Goal: Task Accomplishment & Management: Use online tool/utility

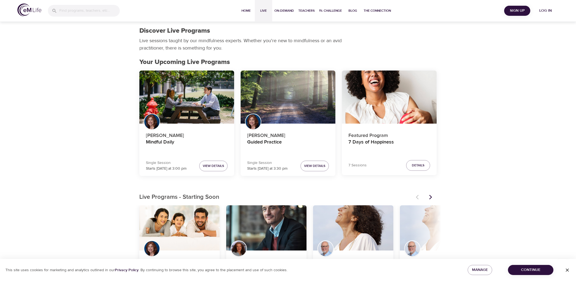
scroll to position [303, 0]
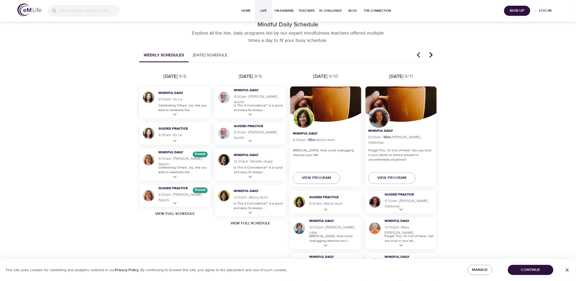
click at [554, 11] on span "Log in" at bounding box center [546, 10] width 22 height 7
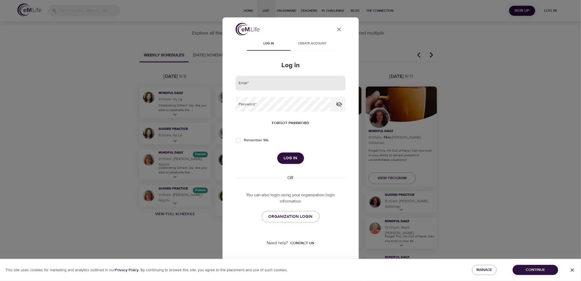
click at [320, 78] on input "email" at bounding box center [291, 83] width 110 height 15
click at [277, 153] on button "Log in" at bounding box center [290, 158] width 27 height 11
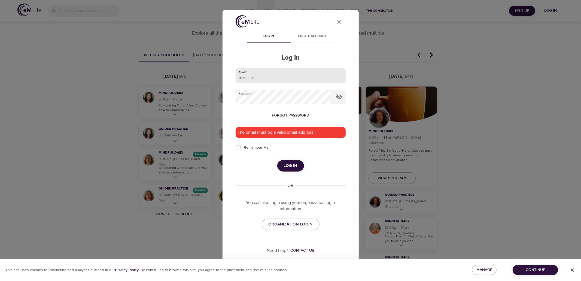
click at [281, 74] on input "blmitchell" at bounding box center [291, 75] width 110 height 15
type input "b"
type input "[PERSON_NAME][EMAIL_ADDRESS][PERSON_NAME][DOMAIN_NAME]"
click at [288, 128] on div "The email must be a valid email address." at bounding box center [291, 132] width 110 height 11
click at [289, 132] on div "The email must be a valid email address." at bounding box center [291, 132] width 110 height 11
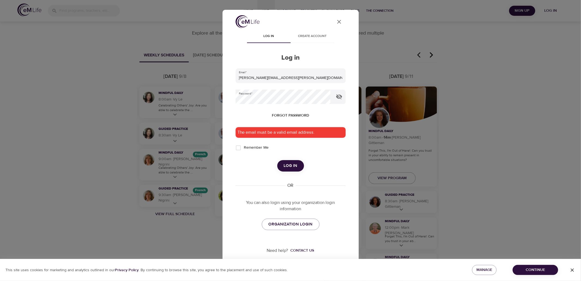
click at [293, 166] on span "Log in" at bounding box center [291, 165] width 14 height 7
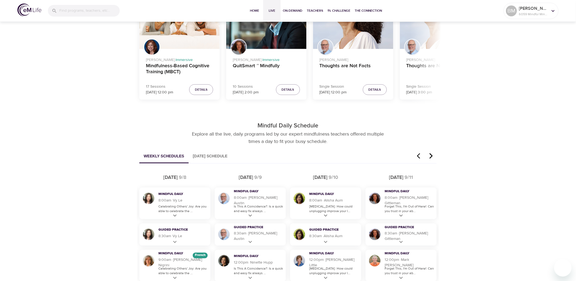
scroll to position [121, 0]
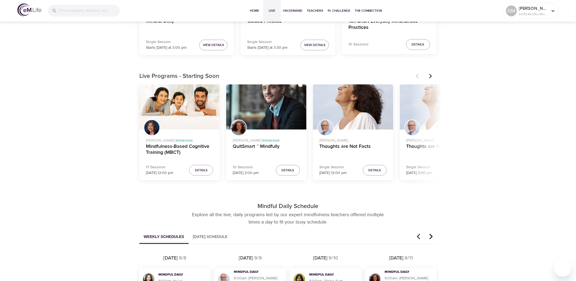
click at [206, 234] on button "[DATE] Schedule" at bounding box center [210, 237] width 43 height 14
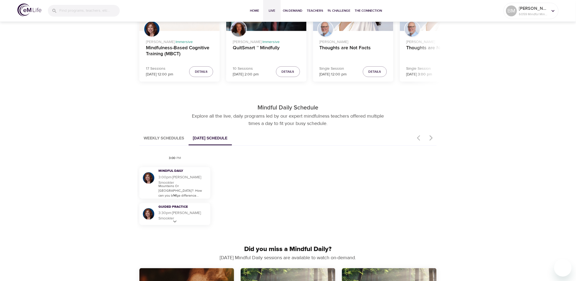
scroll to position [303, 0]
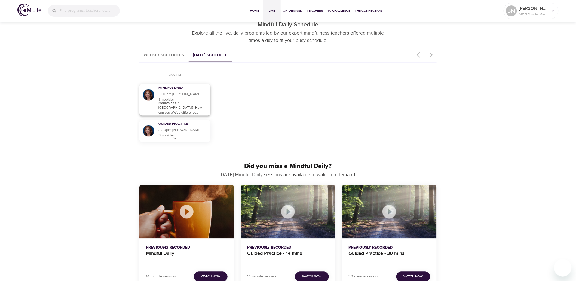
click at [173, 100] on div at bounding box center [175, 86] width 92 height 49
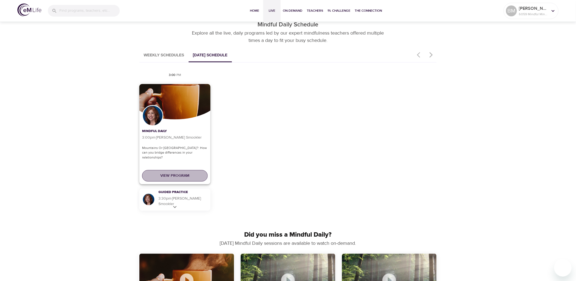
click at [184, 176] on span "View Program" at bounding box center [174, 176] width 29 height 7
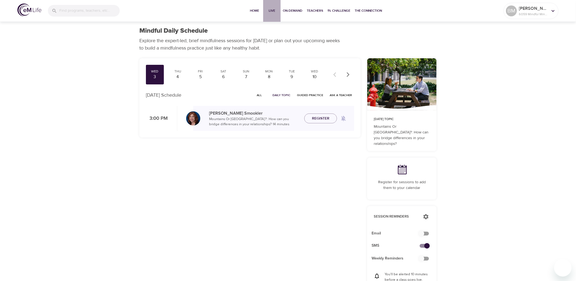
click at [269, 11] on span "Live" at bounding box center [272, 11] width 13 height 6
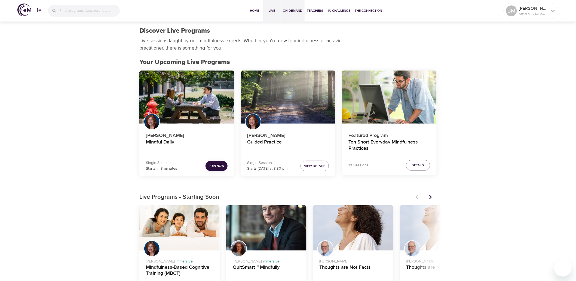
click at [290, 12] on span "On-Demand" at bounding box center [293, 11] width 20 height 6
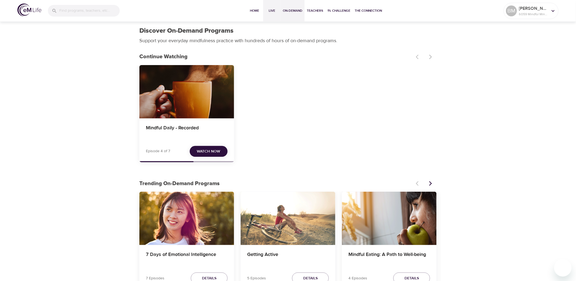
click at [270, 10] on span "Live" at bounding box center [272, 11] width 13 height 6
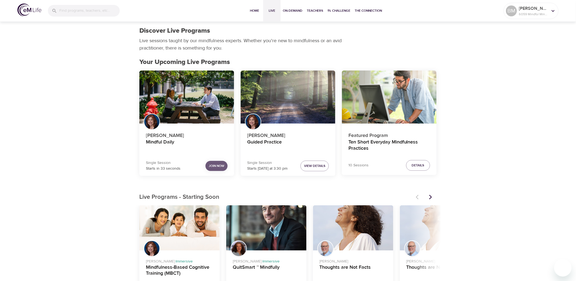
click at [213, 165] on span "Join Now" at bounding box center [217, 166] width 16 height 6
